Goal: Task Accomplishment & Management: Use online tool/utility

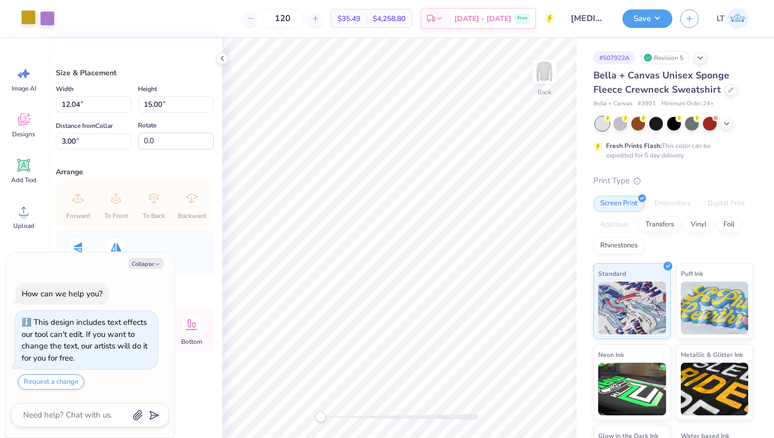
click at [29, 17] on div at bounding box center [28, 17] width 15 height 15
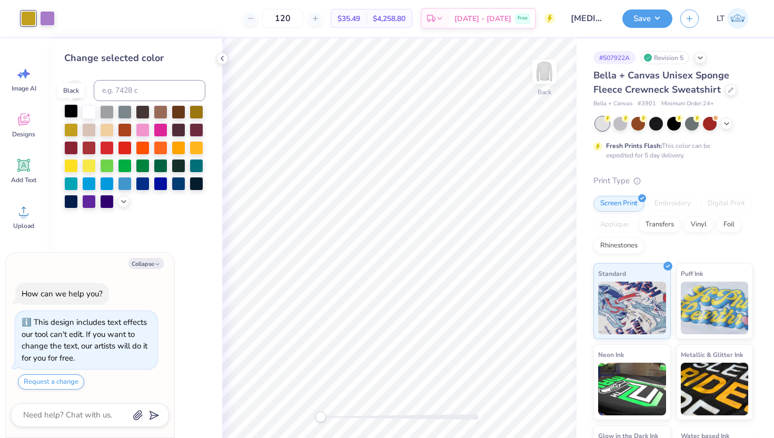
click at [74, 112] on div at bounding box center [71, 111] width 14 height 14
click at [636, 15] on button "Save" at bounding box center [647, 17] width 50 height 18
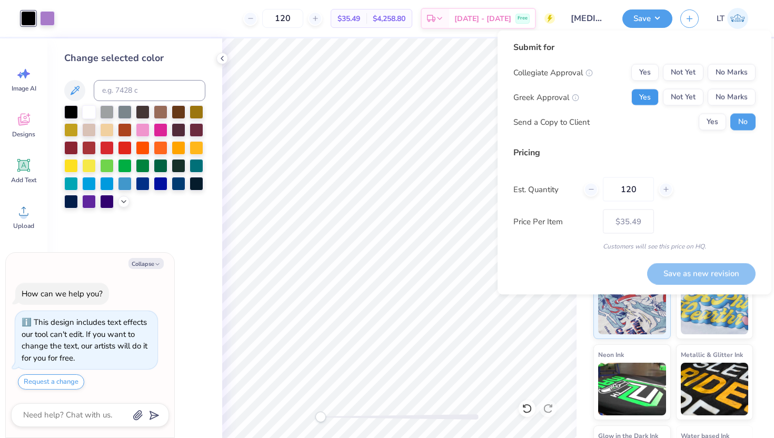
click at [643, 94] on button "Yes" at bounding box center [644, 97] width 27 height 17
click at [685, 79] on button "Not Yet" at bounding box center [683, 72] width 41 height 17
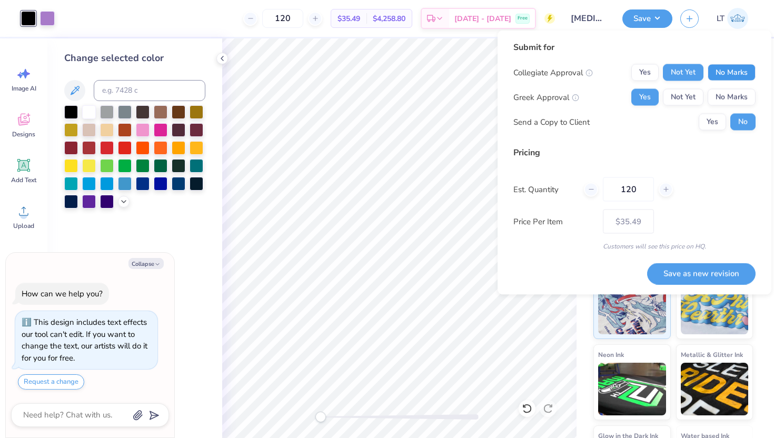
click at [731, 78] on button "No Marks" at bounding box center [732, 72] width 48 height 17
click at [688, 269] on button "Save as new revision" at bounding box center [701, 274] width 108 height 22
type textarea "x"
type input "– –"
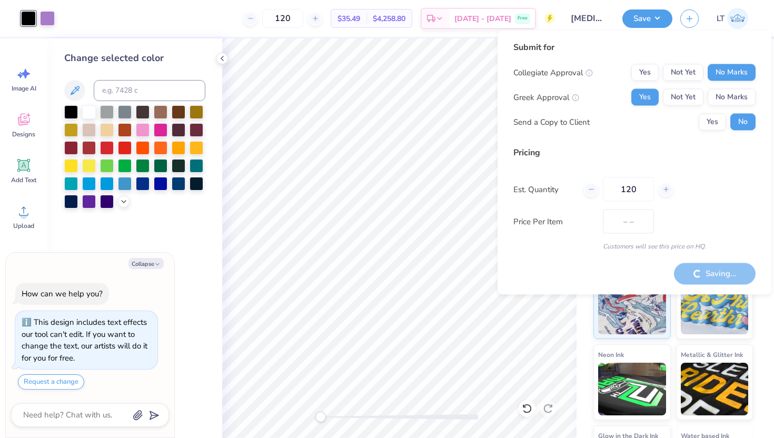
type textarea "x"
type input "$35.49"
click at [713, 120] on button "Yes" at bounding box center [712, 122] width 27 height 17
type textarea "x"
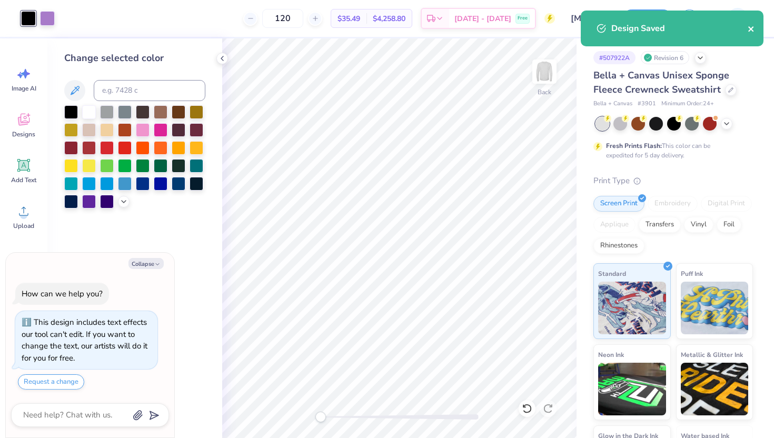
click at [750, 28] on icon "close" at bounding box center [750, 28] width 5 height 5
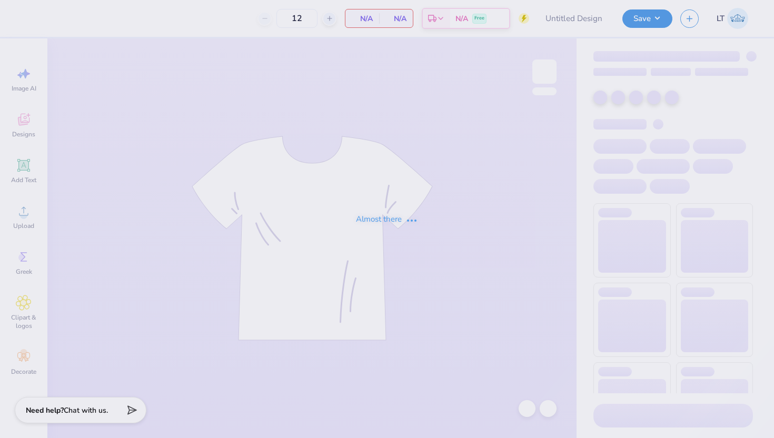
type input "[MEDICAL_DATA] Parent's Weekend Merch"
type input "120"
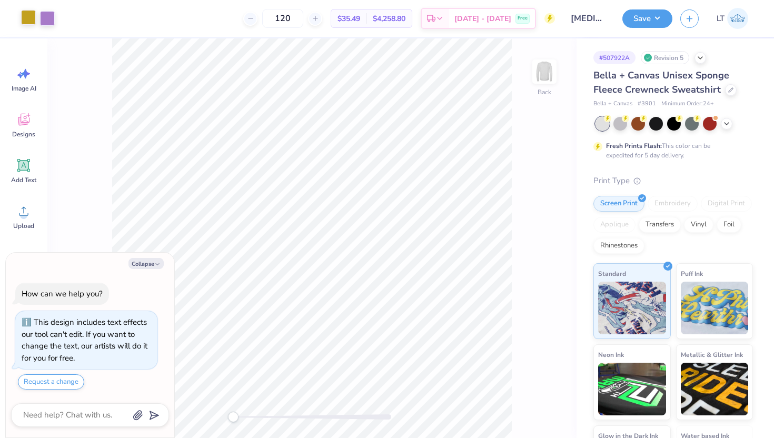
click at [27, 18] on div at bounding box center [28, 17] width 15 height 15
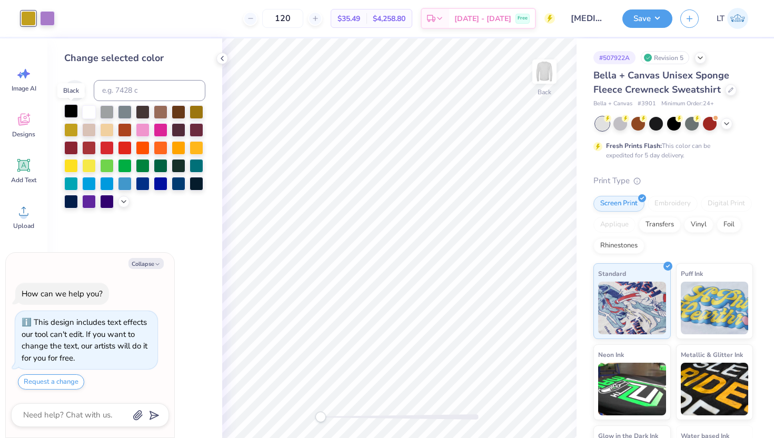
click at [73, 109] on div at bounding box center [71, 111] width 14 height 14
click at [649, 19] on button "Save" at bounding box center [647, 17] width 50 height 18
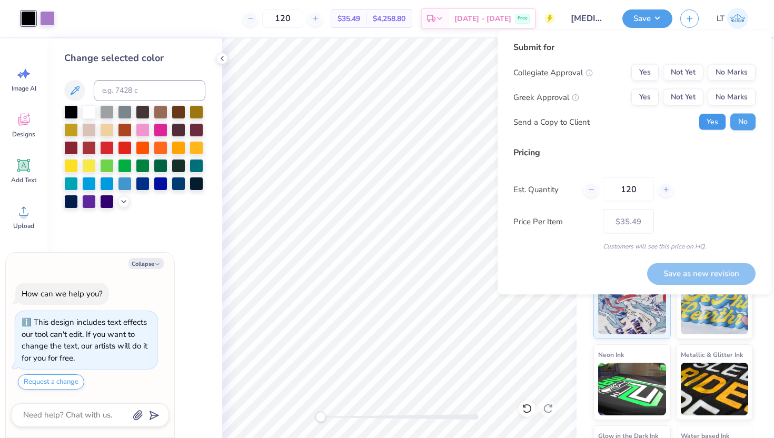
click at [716, 124] on button "Yes" at bounding box center [712, 122] width 27 height 17
click at [650, 97] on button "Yes" at bounding box center [644, 97] width 27 height 17
click at [730, 74] on button "No Marks" at bounding box center [732, 72] width 48 height 17
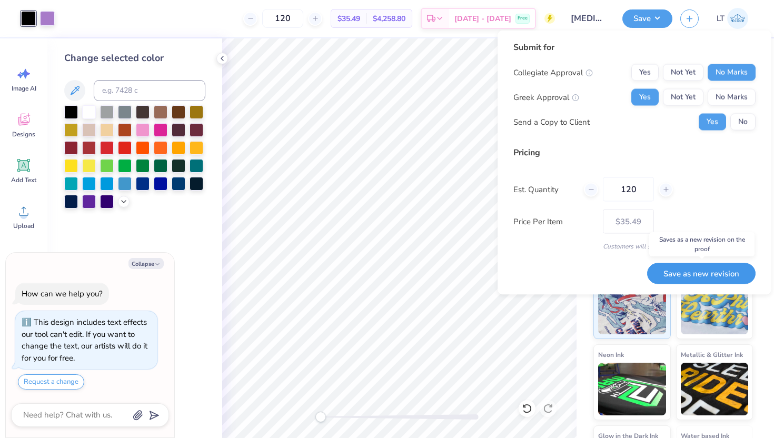
click at [696, 272] on button "Save as new revision" at bounding box center [701, 274] width 108 height 22
type textarea "x"
type input "– –"
type textarea "x"
type input "$35.49"
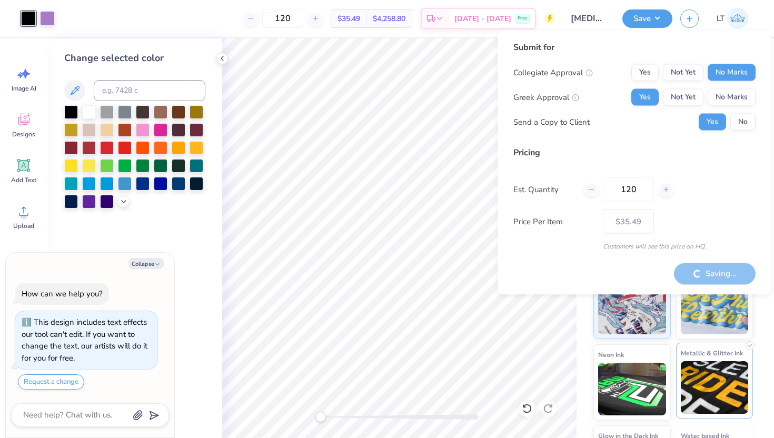
type textarea "x"
